Goal: Feedback & Contribution: Leave review/rating

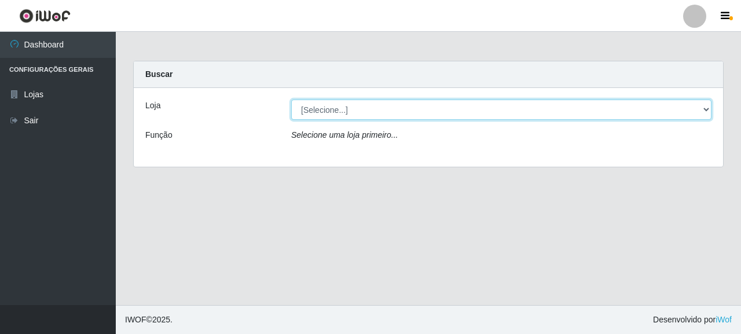
click at [381, 115] on select "[Selecione...] Supermercado Queiroz - [GEOGRAPHIC_DATA]" at bounding box center [501, 110] width 420 height 20
select select "496"
click at [291, 100] on select "[Selecione...] Supermercado Queiroz - [GEOGRAPHIC_DATA]" at bounding box center [501, 110] width 420 height 20
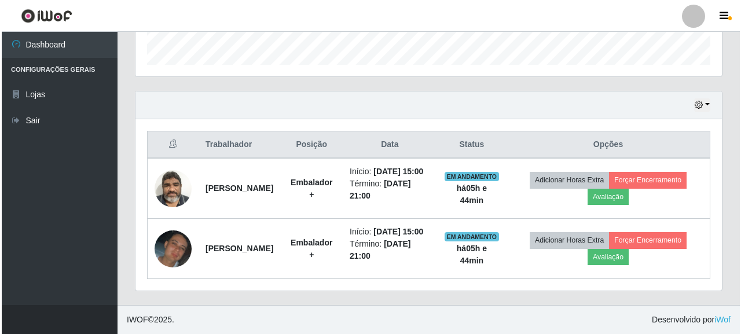
scroll to position [373, 0]
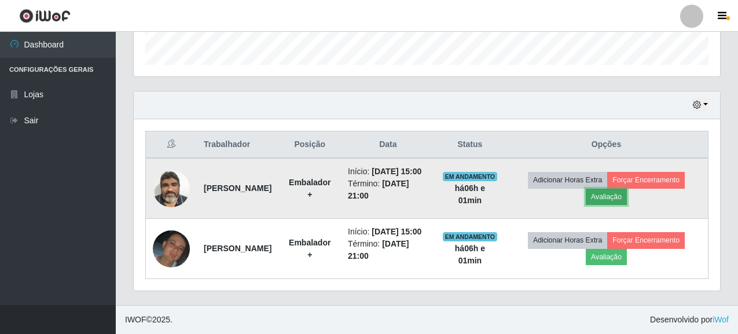
click at [621, 189] on button "Avaliação" at bounding box center [606, 197] width 41 height 16
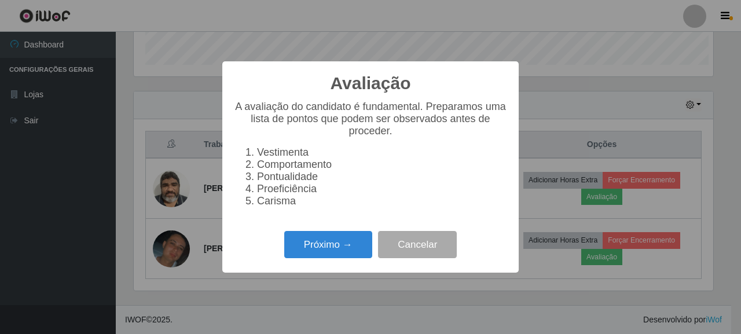
scroll to position [240, 579]
click at [340, 251] on button "Próximo →" at bounding box center [328, 244] width 88 height 27
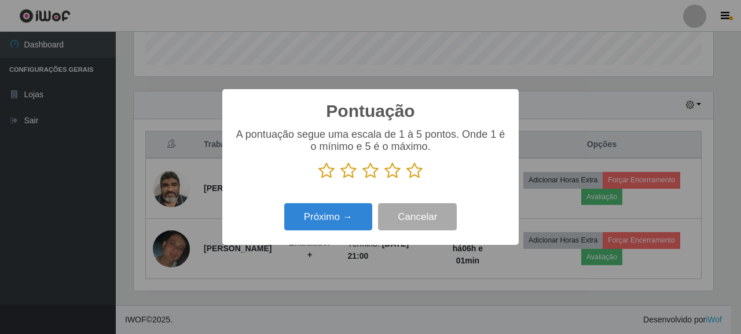
scroll to position [578669, 578330]
click at [419, 172] on icon at bounding box center [414, 170] width 16 height 17
click at [406, 179] on input "radio" at bounding box center [406, 179] width 0 height 0
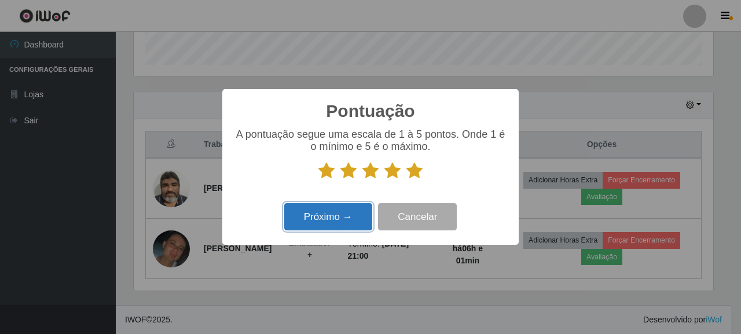
click at [329, 214] on button "Próximo →" at bounding box center [328, 216] width 88 height 27
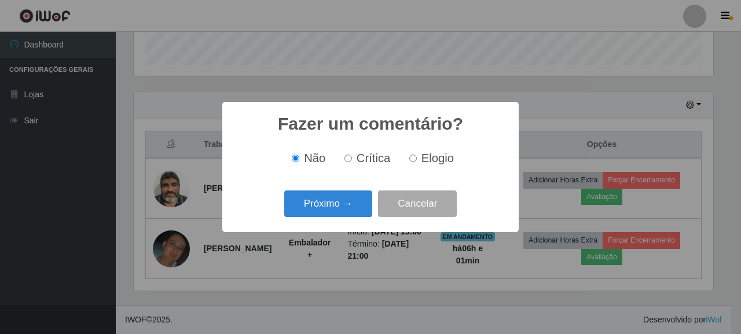
click at [410, 161] on input "Elogio" at bounding box center [413, 159] width 8 height 8
radio input "true"
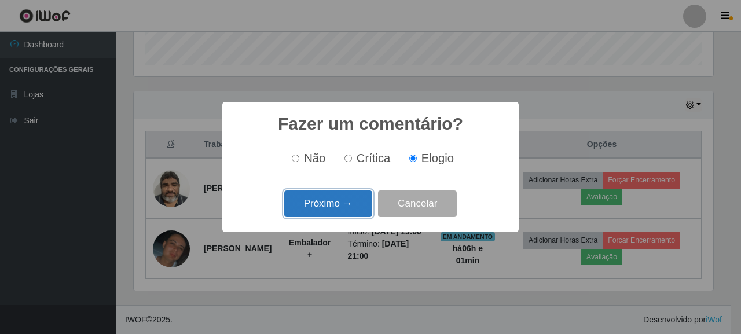
click at [354, 199] on button "Próximo →" at bounding box center [328, 203] width 88 height 27
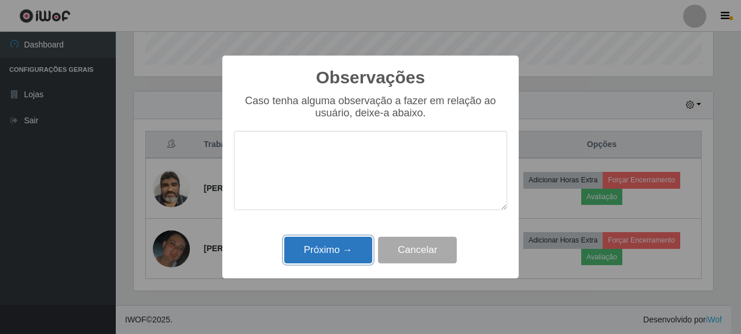
click at [343, 249] on button "Próximo →" at bounding box center [328, 250] width 88 height 27
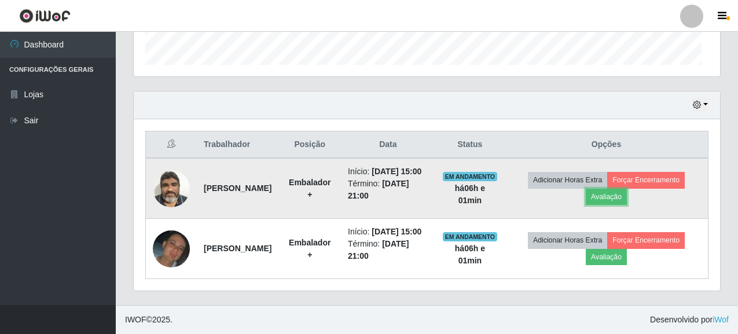
scroll to position [240, 586]
click at [651, 172] on button "Forçar Encerramento" at bounding box center [646, 180] width 78 height 16
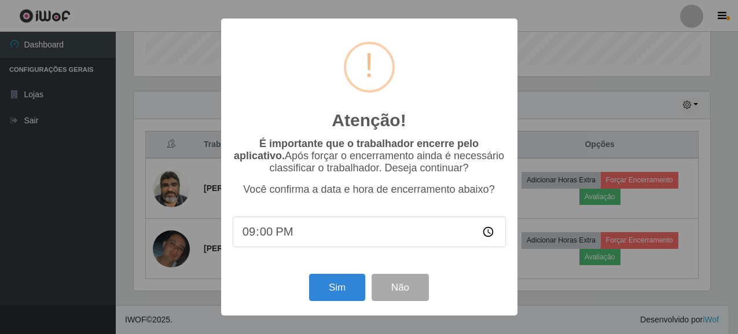
scroll to position [240, 579]
click at [355, 290] on button "Sim" at bounding box center [338, 287] width 56 height 27
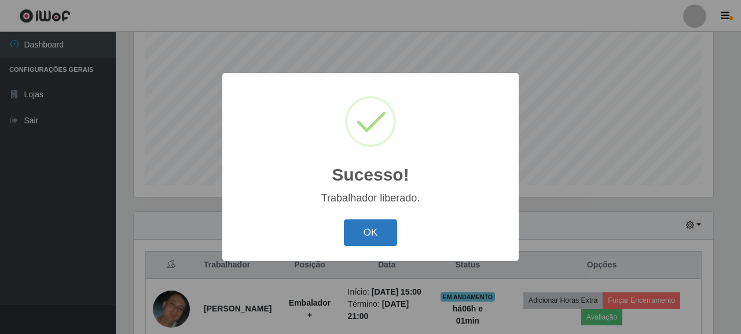
click at [382, 236] on button "OK" at bounding box center [371, 232] width 54 height 27
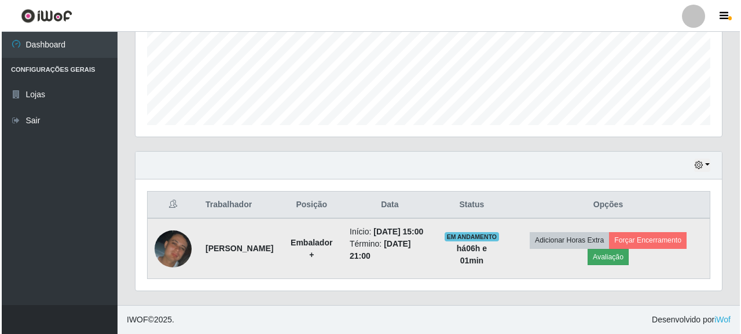
scroll to position [301, 0]
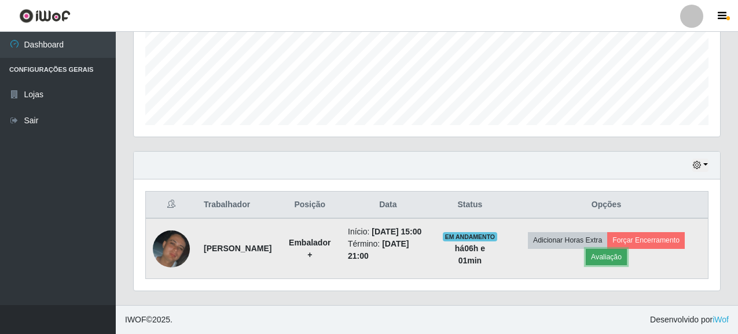
click at [610, 254] on button "Avaliação" at bounding box center [606, 257] width 41 height 16
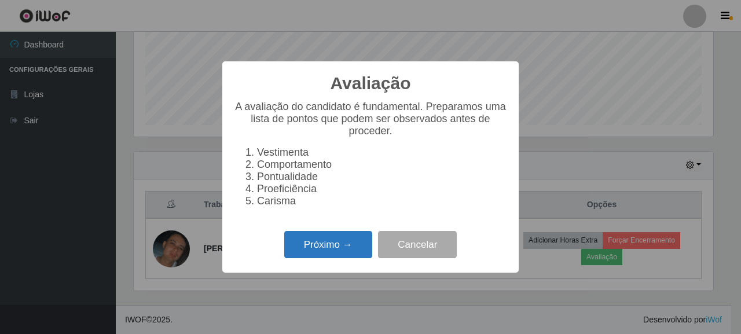
click at [354, 247] on button "Próximo →" at bounding box center [328, 244] width 88 height 27
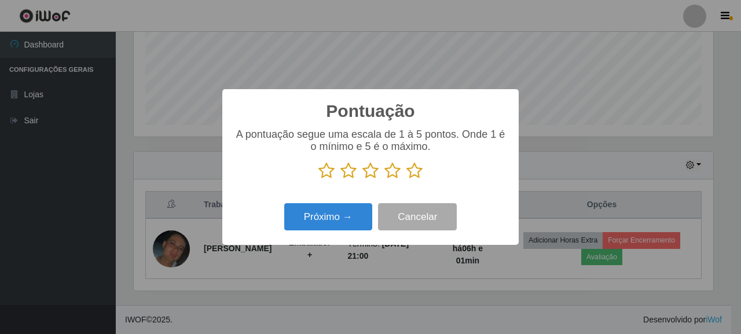
click at [414, 173] on icon at bounding box center [414, 170] width 16 height 17
click at [406, 179] on input "radio" at bounding box center [406, 179] width 0 height 0
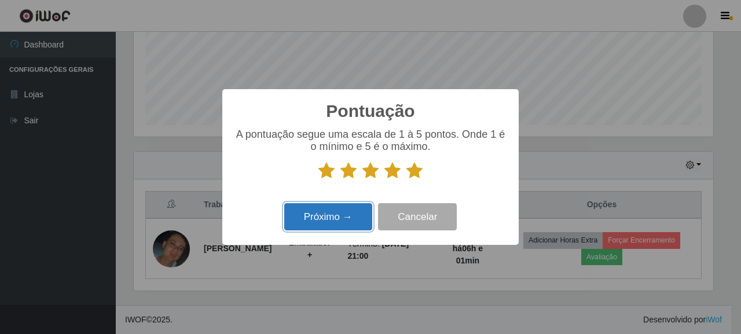
click at [326, 225] on button "Próximo →" at bounding box center [328, 216] width 88 height 27
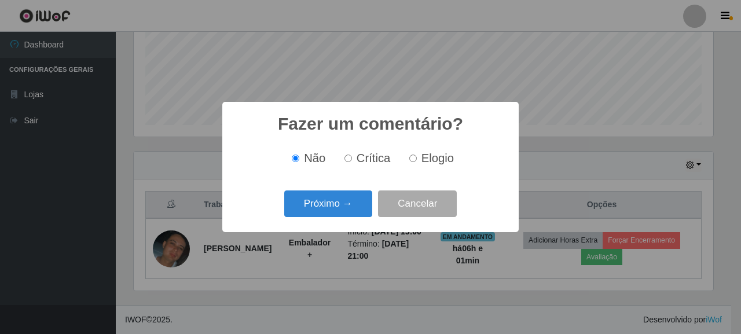
click at [408, 161] on label "Elogio" at bounding box center [429, 158] width 49 height 13
click at [409, 161] on input "Elogio" at bounding box center [413, 159] width 8 height 8
radio input "true"
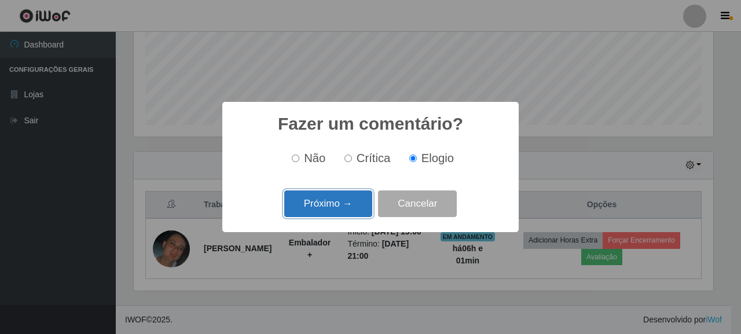
click at [339, 204] on button "Próximo →" at bounding box center [328, 203] width 88 height 27
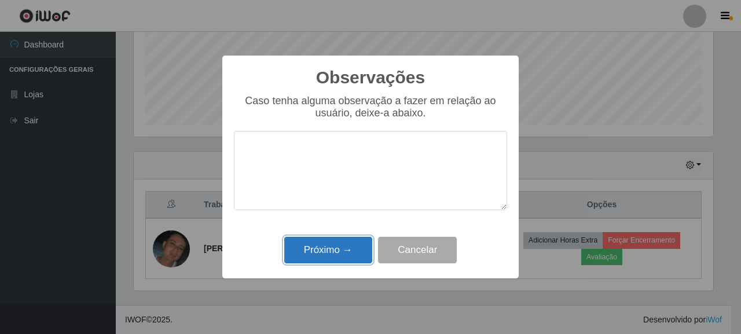
click at [347, 248] on button "Próximo →" at bounding box center [328, 250] width 88 height 27
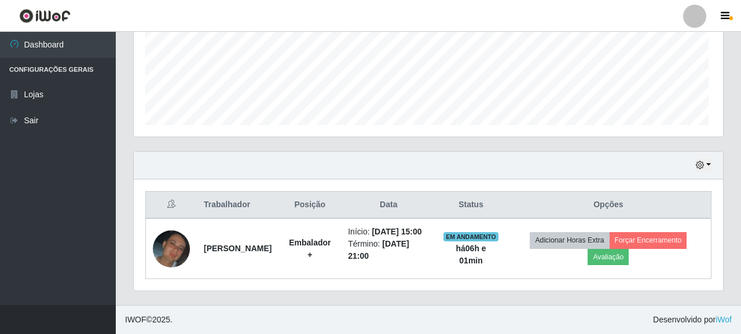
scroll to position [240, 586]
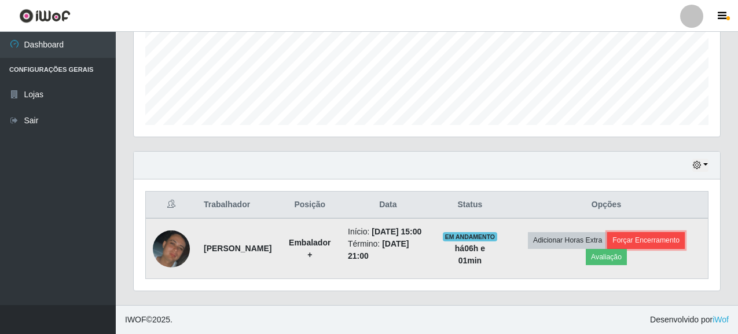
click at [640, 235] on button "Forçar Encerramento" at bounding box center [646, 240] width 78 height 16
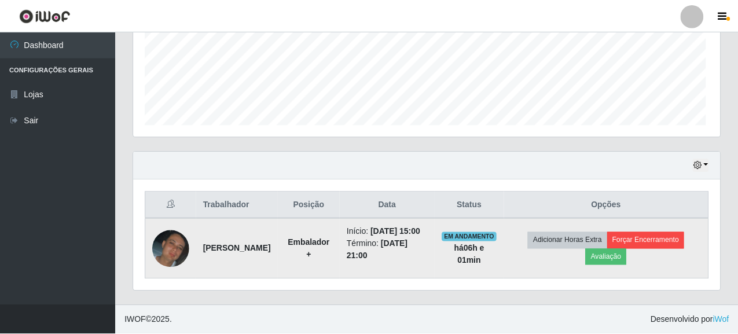
scroll to position [240, 579]
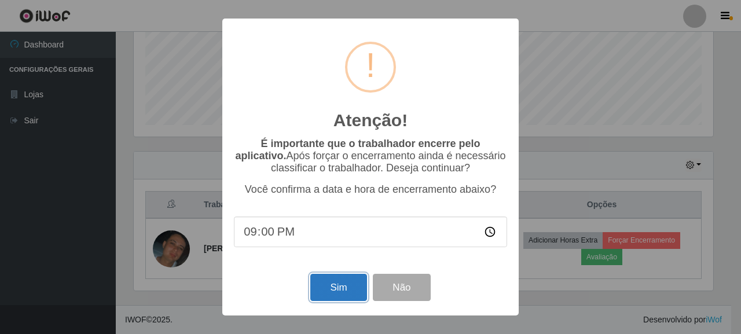
click at [338, 284] on button "Sim" at bounding box center [338, 287] width 56 height 27
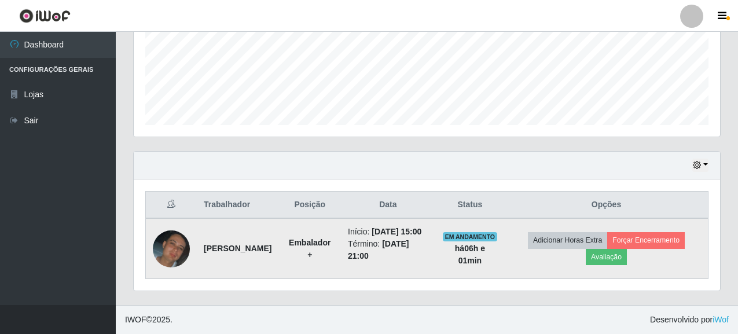
scroll to position [0, 0]
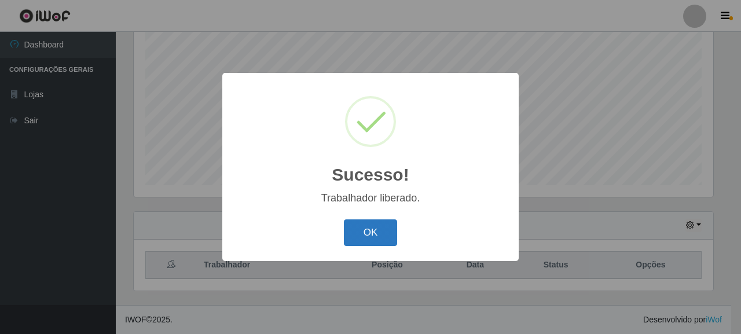
click at [374, 221] on button "OK" at bounding box center [371, 232] width 54 height 27
